Goal: Check status: Check status

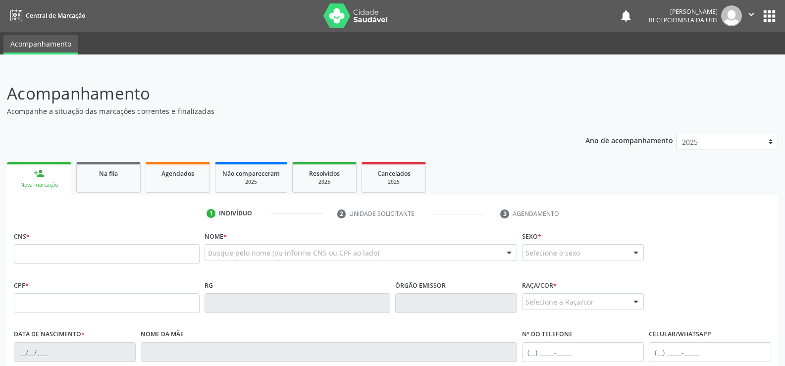
scroll to position [50, 0]
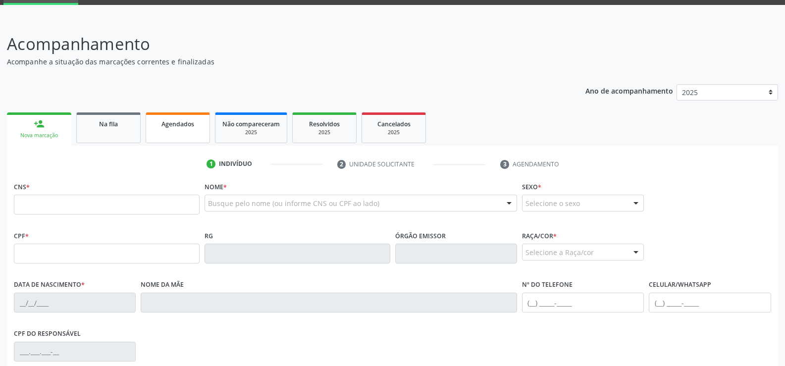
click at [185, 119] on div "Agendados" at bounding box center [178, 123] width 50 height 10
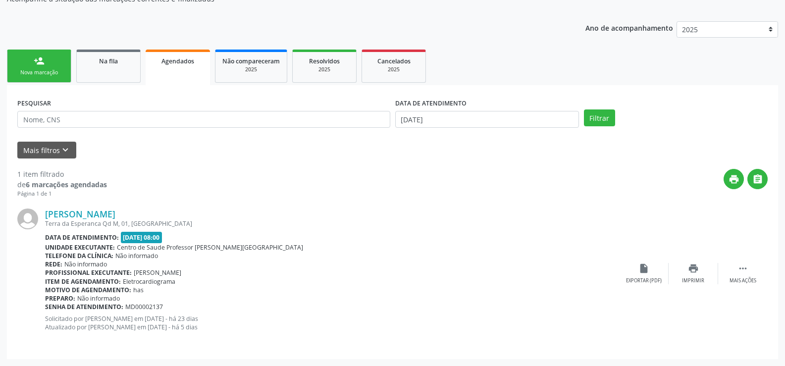
scroll to position [63, 0]
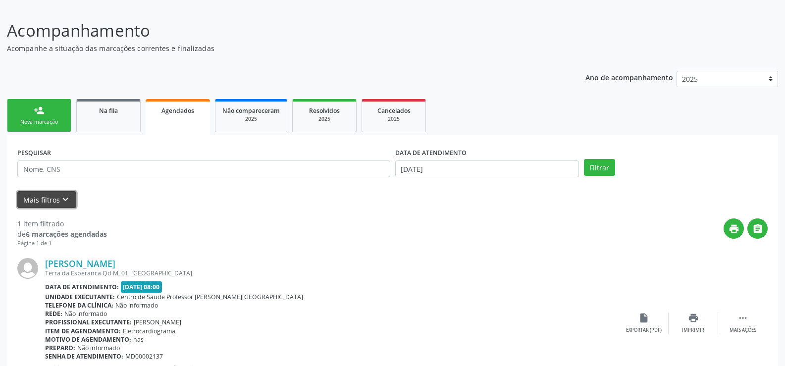
click at [71, 199] on button "Mais filtros keyboard_arrow_down" at bounding box center [46, 199] width 59 height 17
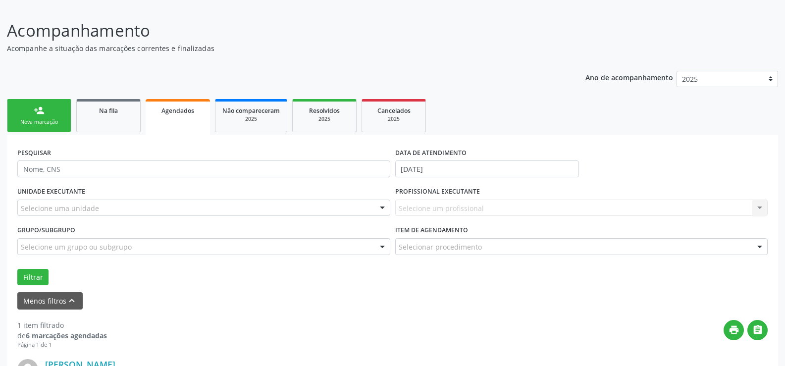
click at [559, 289] on form "PESQUISAR DATA DE ATENDIMENTO [DATE] UNIDADE EXECUTANTE Selecione uma unidade T…" at bounding box center [392, 227] width 750 height 164
drag, startPoint x: 551, startPoint y: 297, endPoint x: 469, endPoint y: 309, distance: 82.6
click at [521, 310] on div "PESQUISAR DATA DE ATENDIMENTO [DATE] UNIDADE EXECUTANTE Selecione uma unidade T…" at bounding box center [392, 322] width 771 height 375
click at [464, 308] on div "Menos filtros keyboard_arrow_up" at bounding box center [392, 300] width 755 height 17
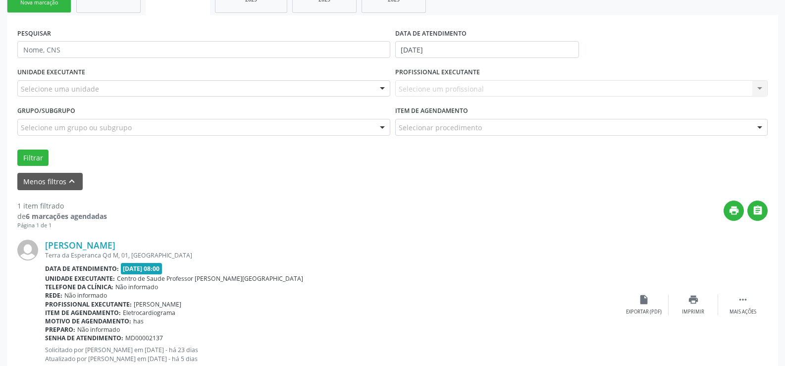
scroll to position [164, 0]
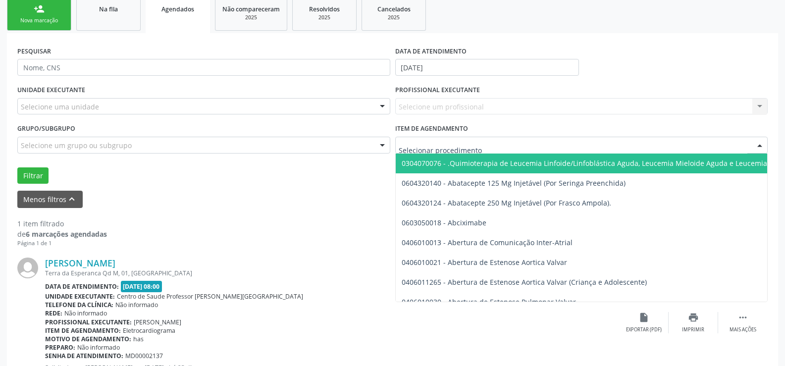
click at [759, 147] on div at bounding box center [759, 145] width 15 height 17
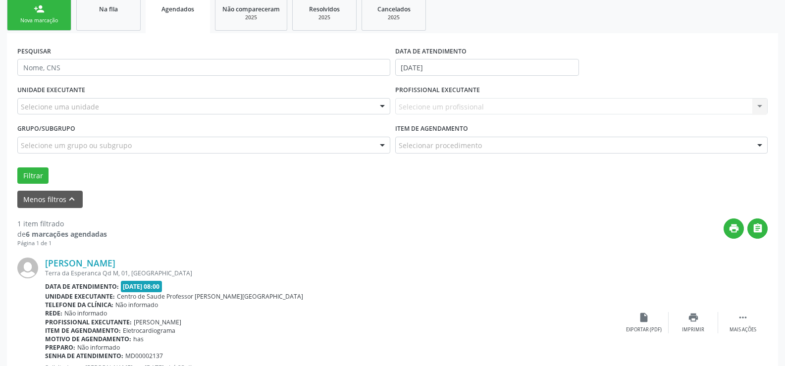
click at [190, 19] on link "Agendados" at bounding box center [178, 16] width 64 height 36
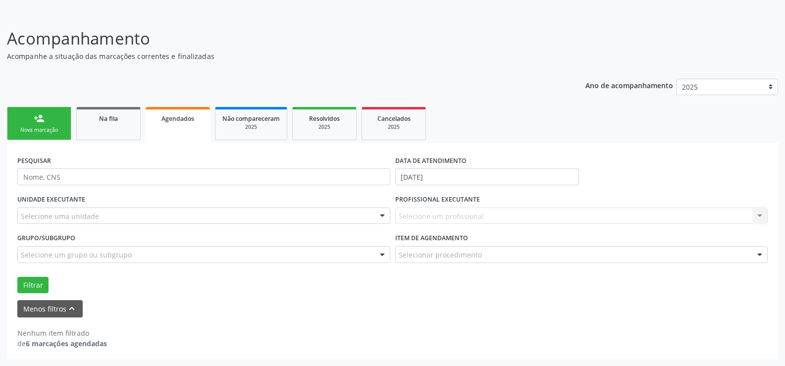
click at [187, 119] on span "Agendados" at bounding box center [177, 118] width 33 height 8
click at [69, 304] on icon "keyboard_arrow_up" at bounding box center [71, 308] width 11 height 11
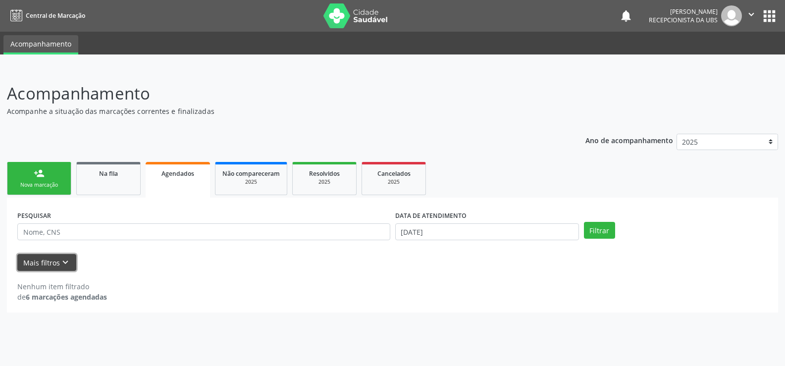
scroll to position [0, 0]
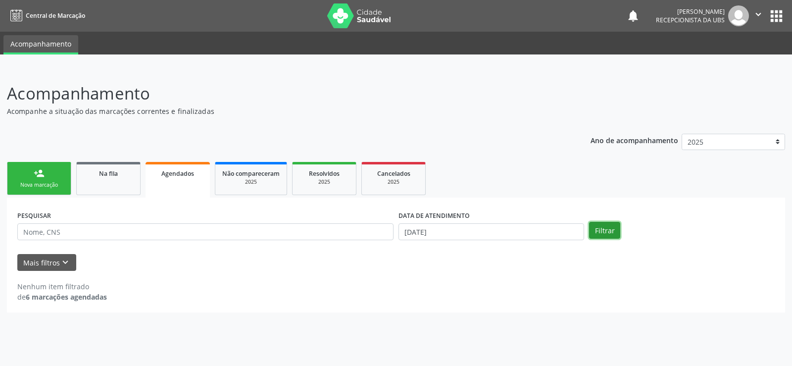
click at [605, 232] on button "Filtrar" at bounding box center [604, 230] width 31 height 17
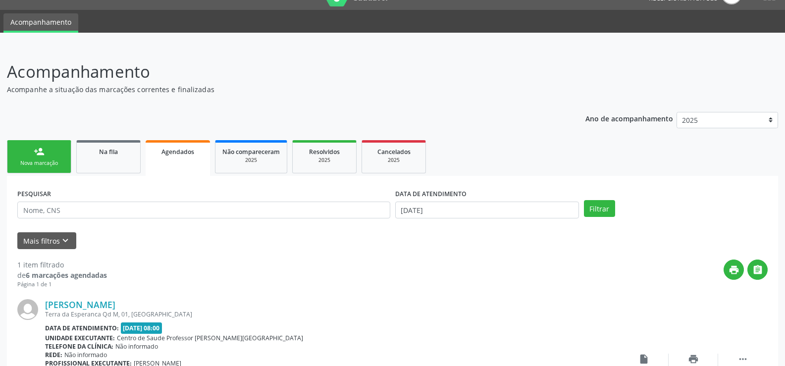
scroll to position [13, 0]
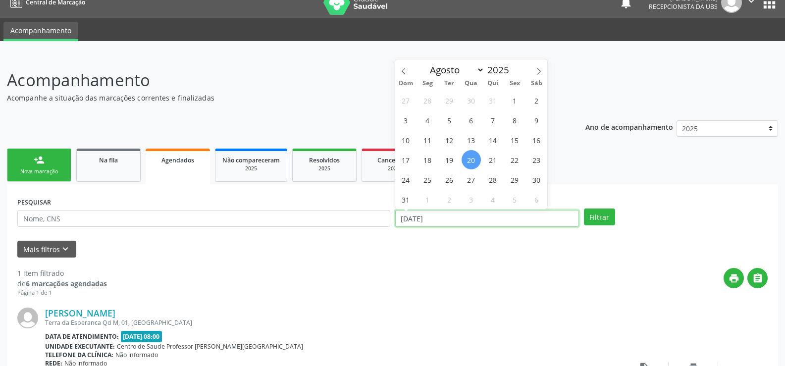
click at [518, 214] on input "[DATE]" at bounding box center [487, 218] width 184 height 17
click at [403, 198] on span "31" at bounding box center [405, 199] width 19 height 19
type input "[DATE]"
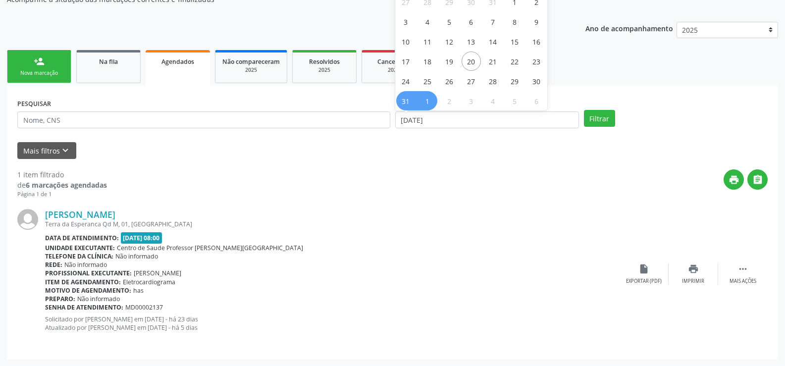
scroll to position [112, 0]
click at [39, 153] on button "Mais filtros keyboard_arrow_down" at bounding box center [46, 150] width 59 height 17
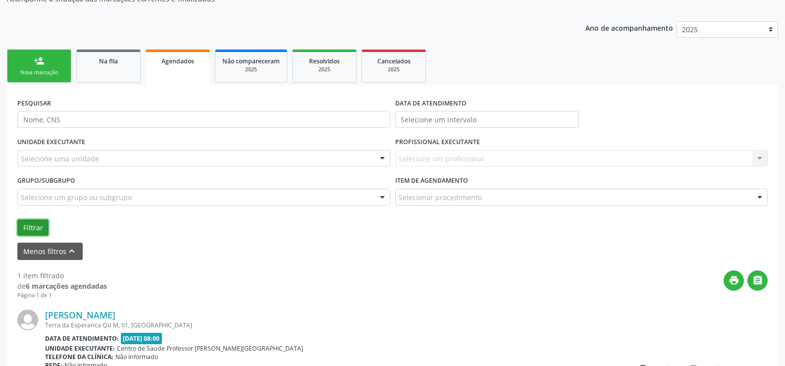
click at [40, 224] on button "Filtrar" at bounding box center [32, 227] width 31 height 17
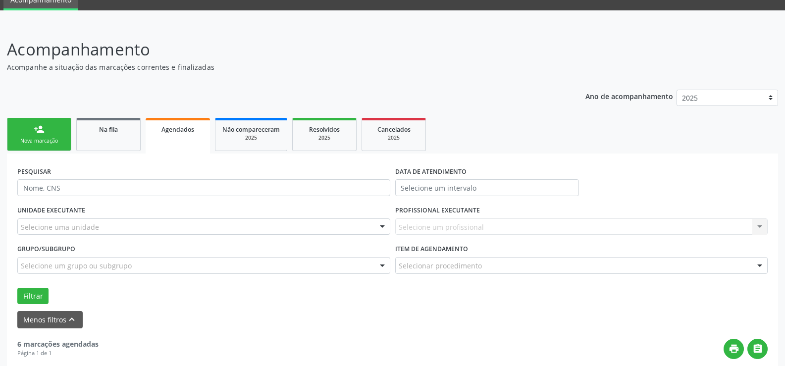
scroll to position [20, 0]
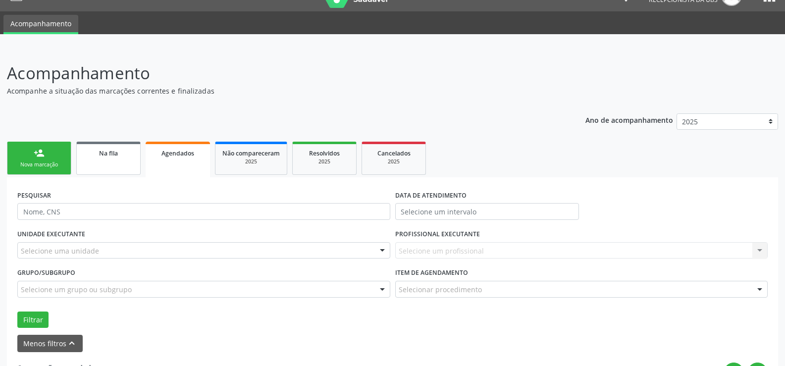
click at [115, 156] on span "Na fila" at bounding box center [108, 153] width 19 height 8
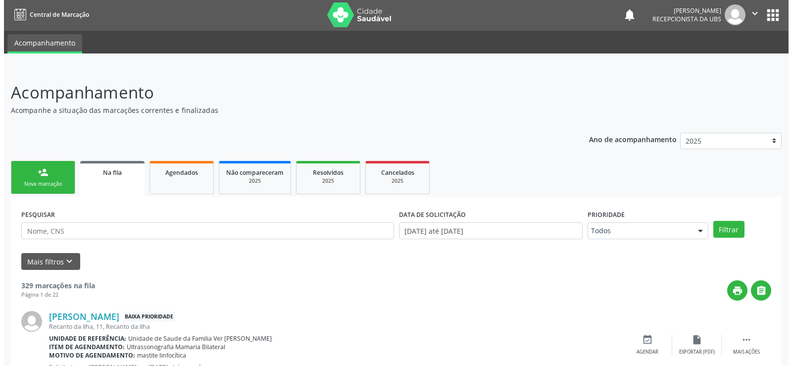
scroll to position [0, 0]
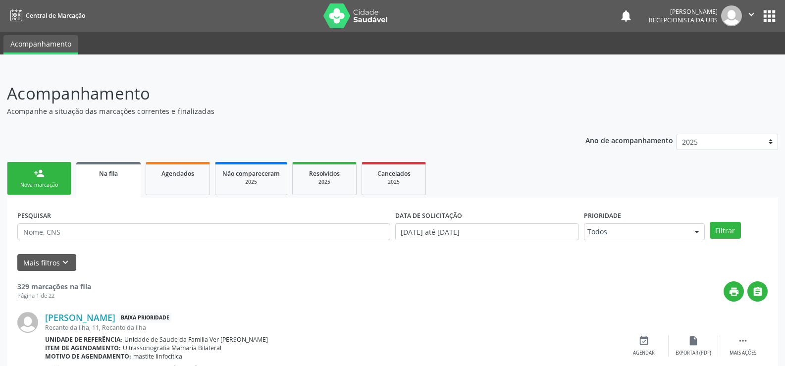
click at [120, 190] on link "Na fila" at bounding box center [108, 180] width 64 height 36
